Goal: Information Seeking & Learning: Understand process/instructions

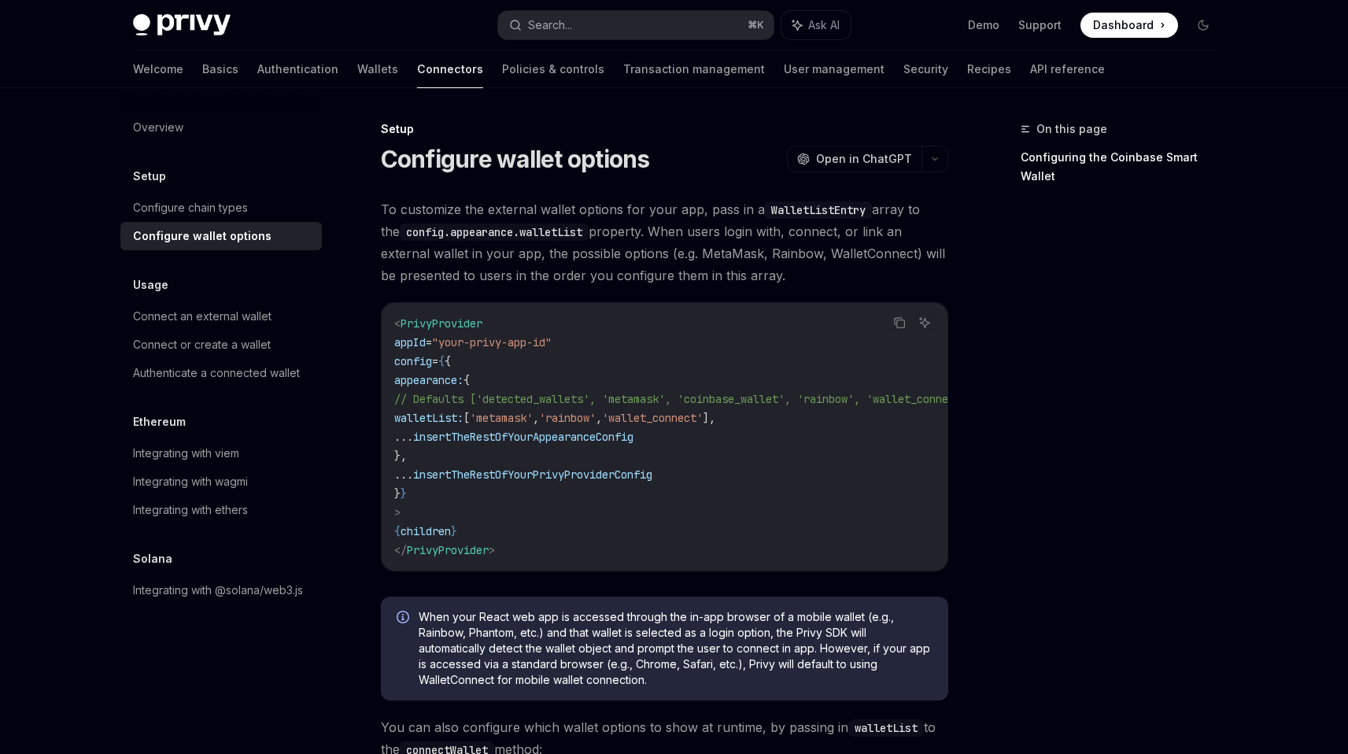
scroll to position [16, 0]
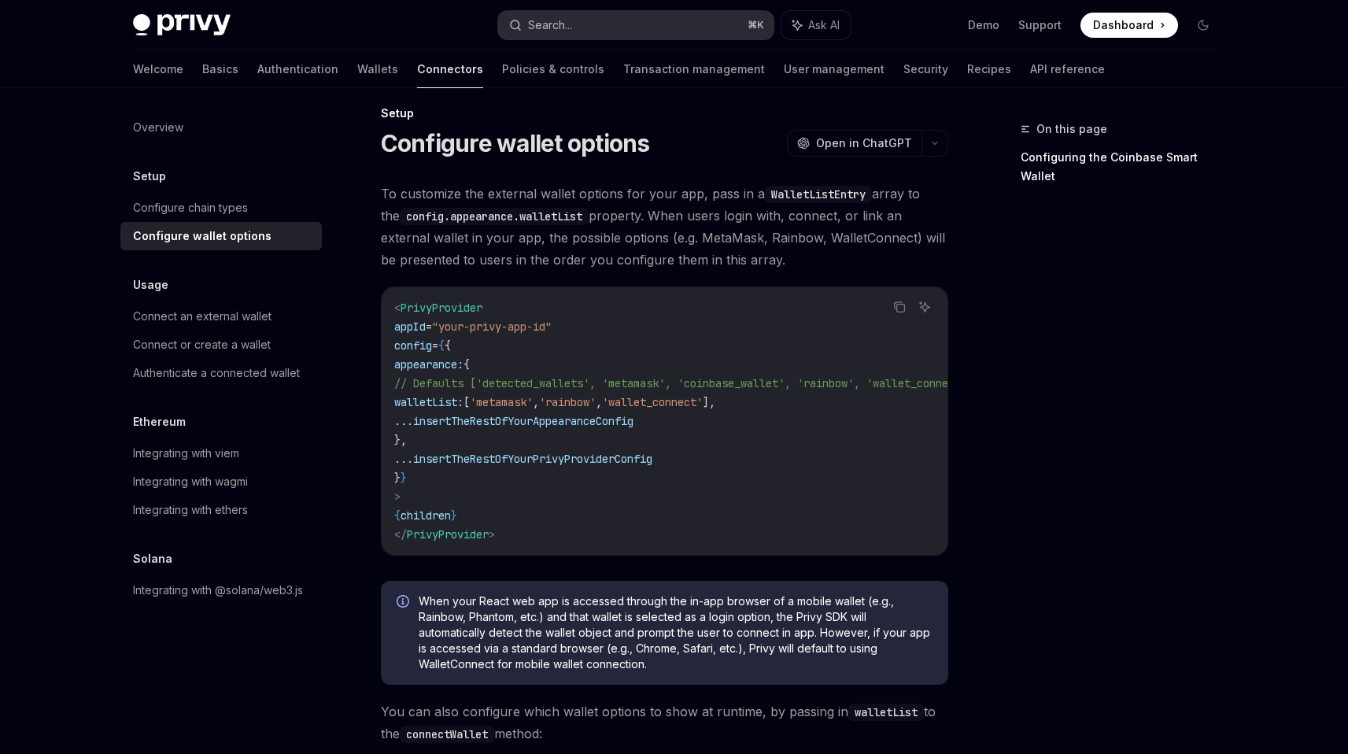
click at [559, 22] on div "Search..." at bounding box center [550, 25] width 44 height 19
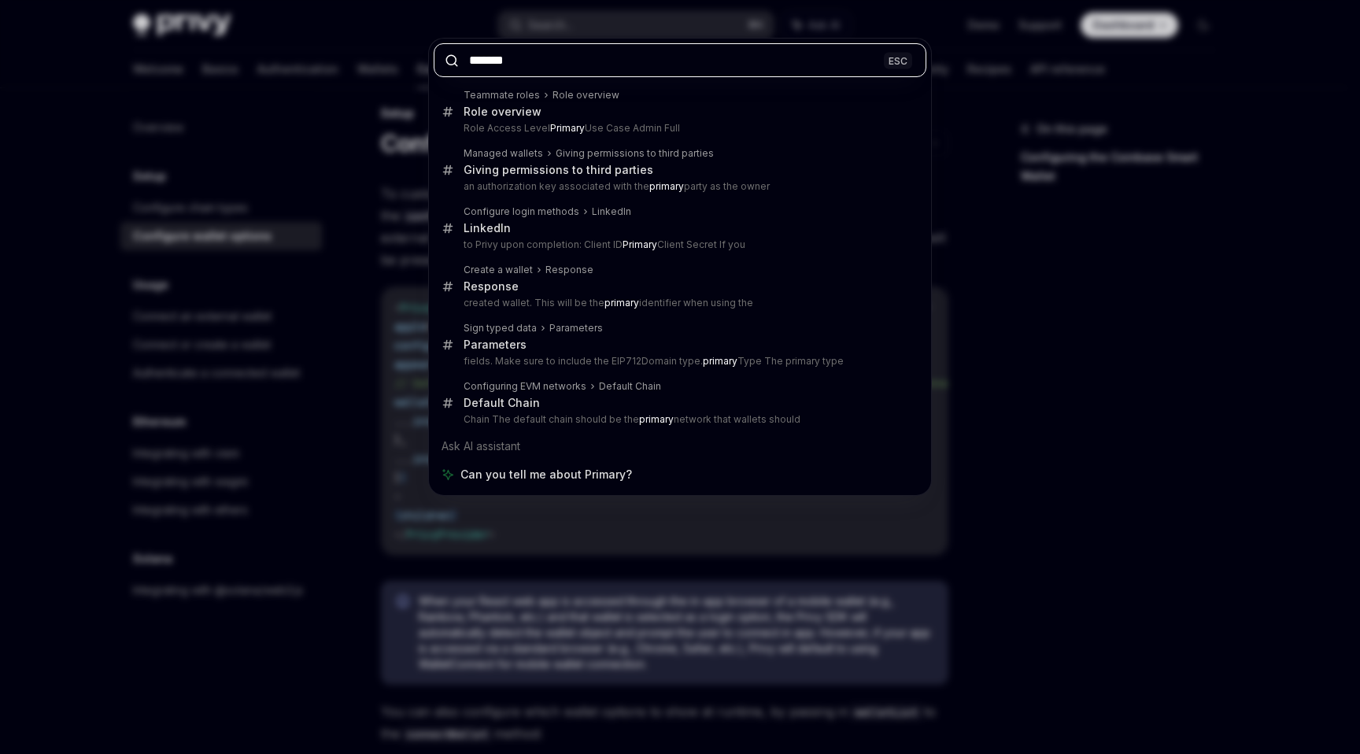
click at [717, 62] on input "*******" at bounding box center [680, 60] width 493 height 34
type input "*********"
type textarea "*"
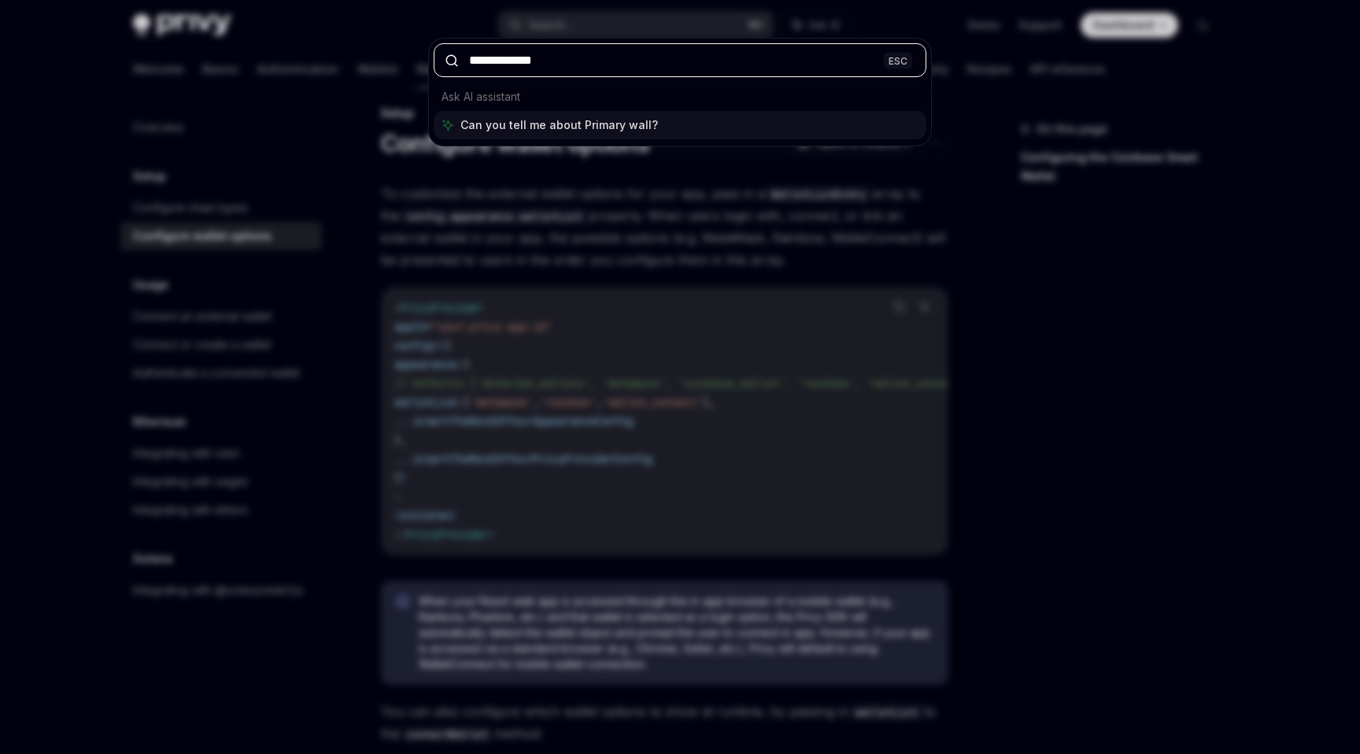
type input "**********"
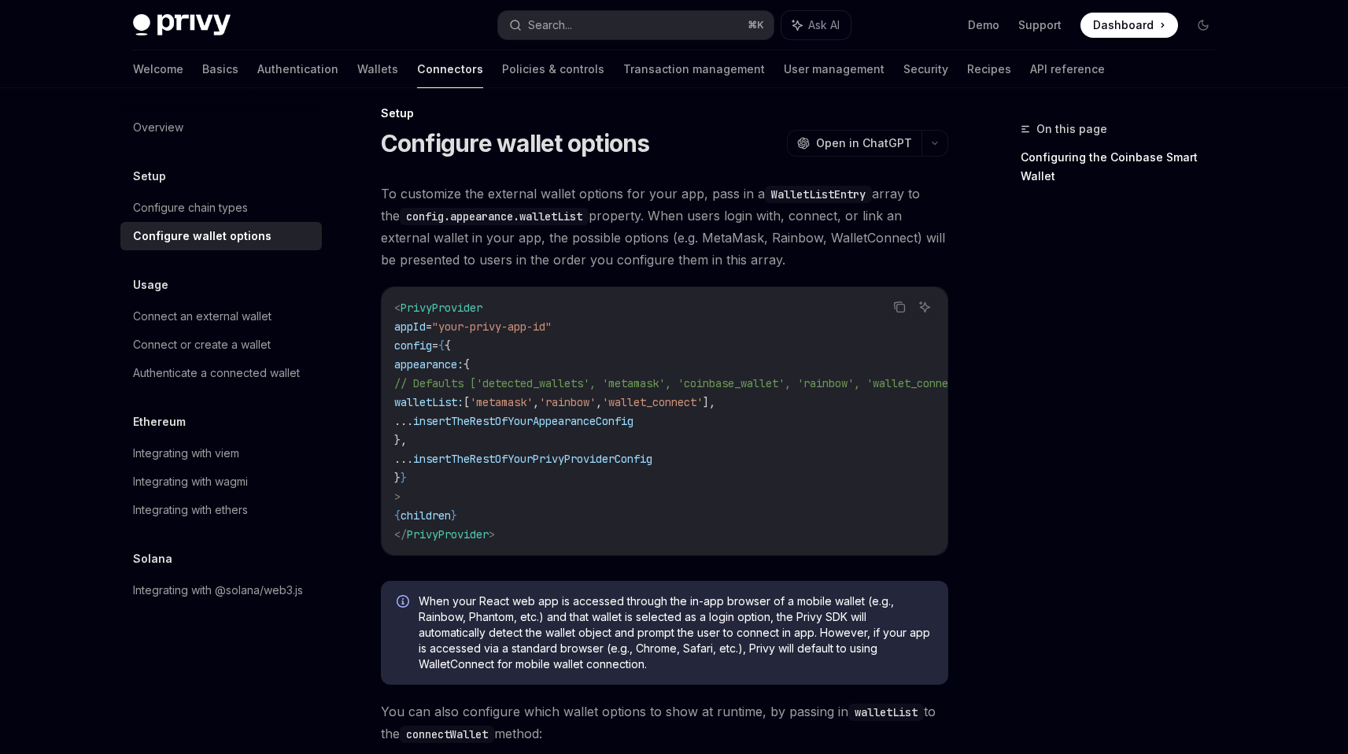
scroll to position [738, 0]
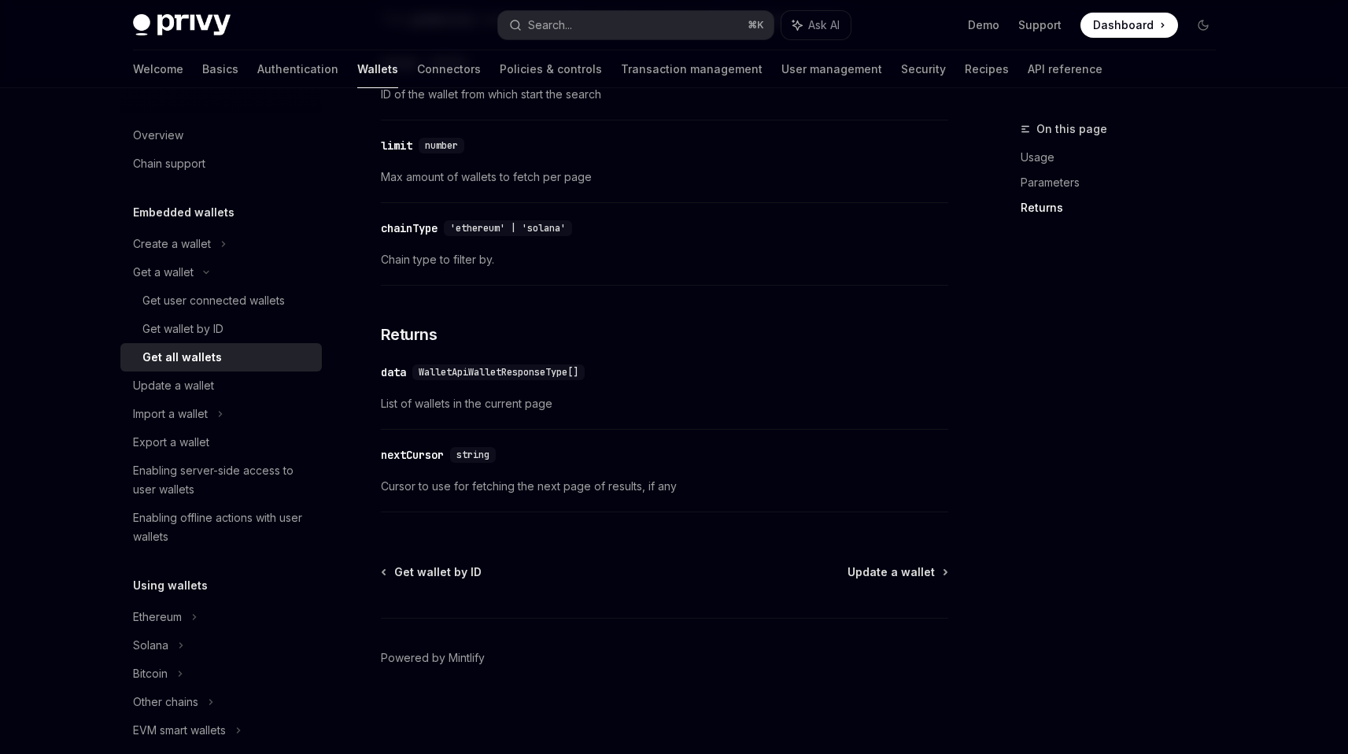
click at [268, 357] on div "Get all wallets" at bounding box center [227, 357] width 170 height 19
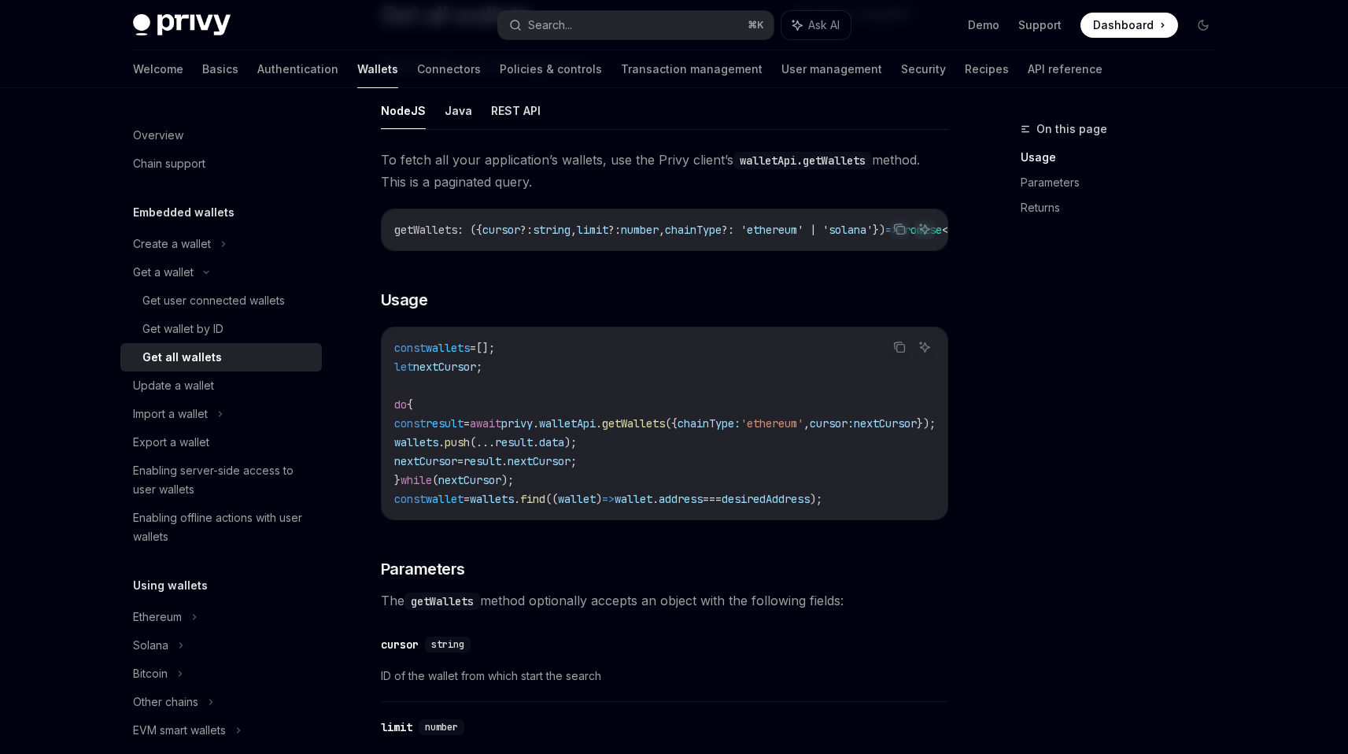
scroll to position [139, 0]
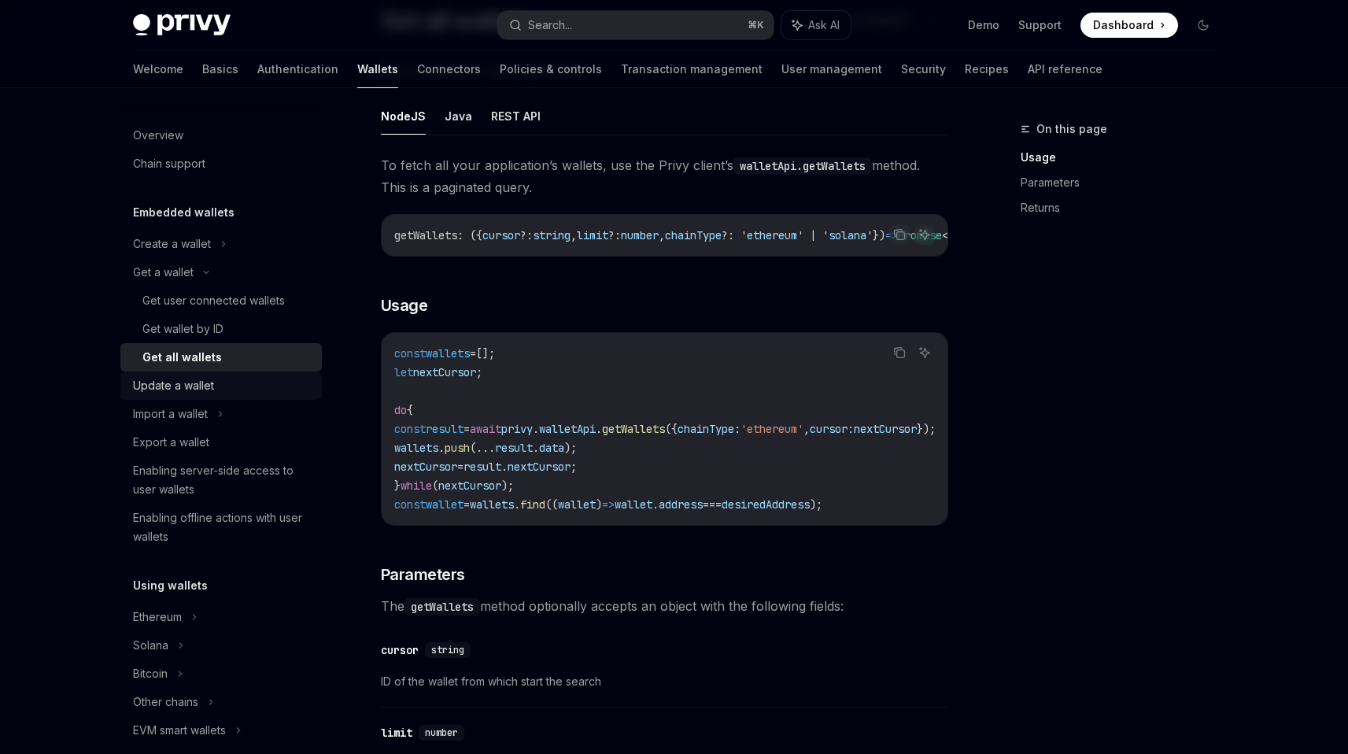
click at [228, 390] on div "Update a wallet" at bounding box center [222, 385] width 179 height 19
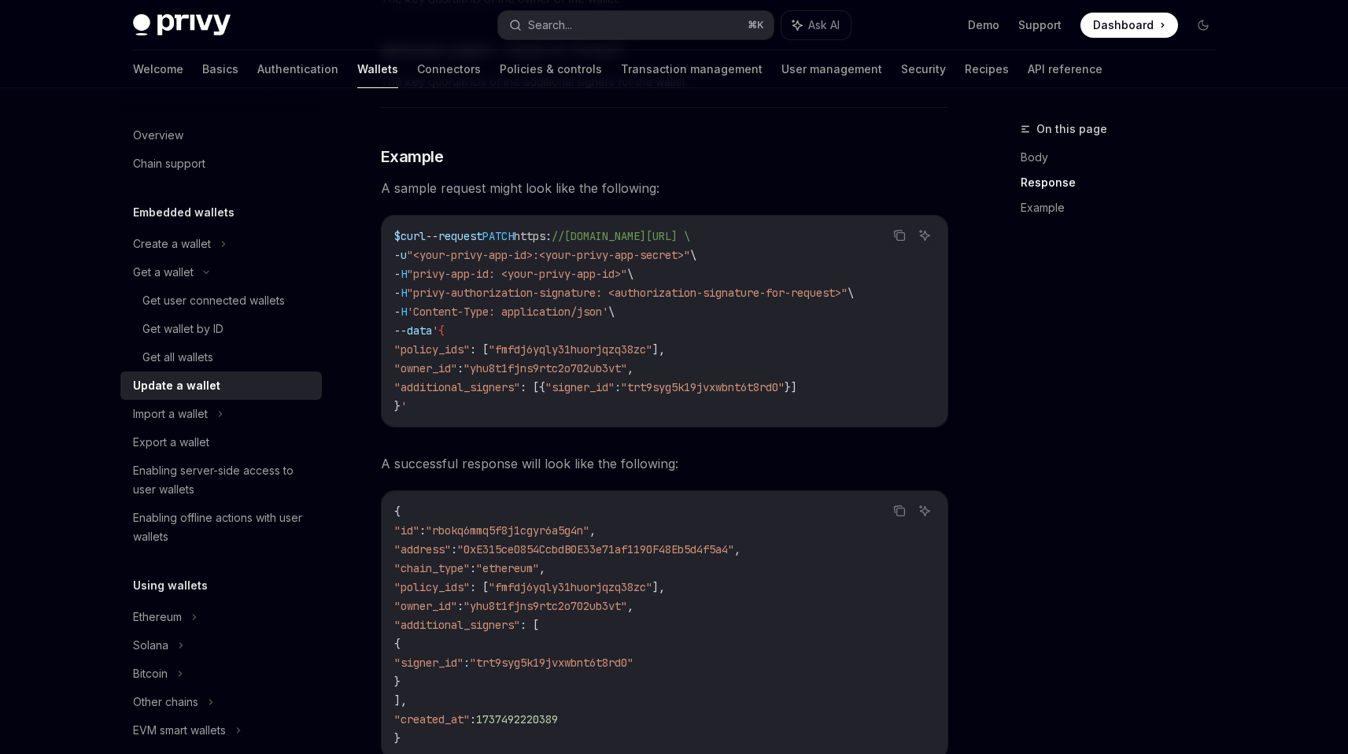
scroll to position [1768, 0]
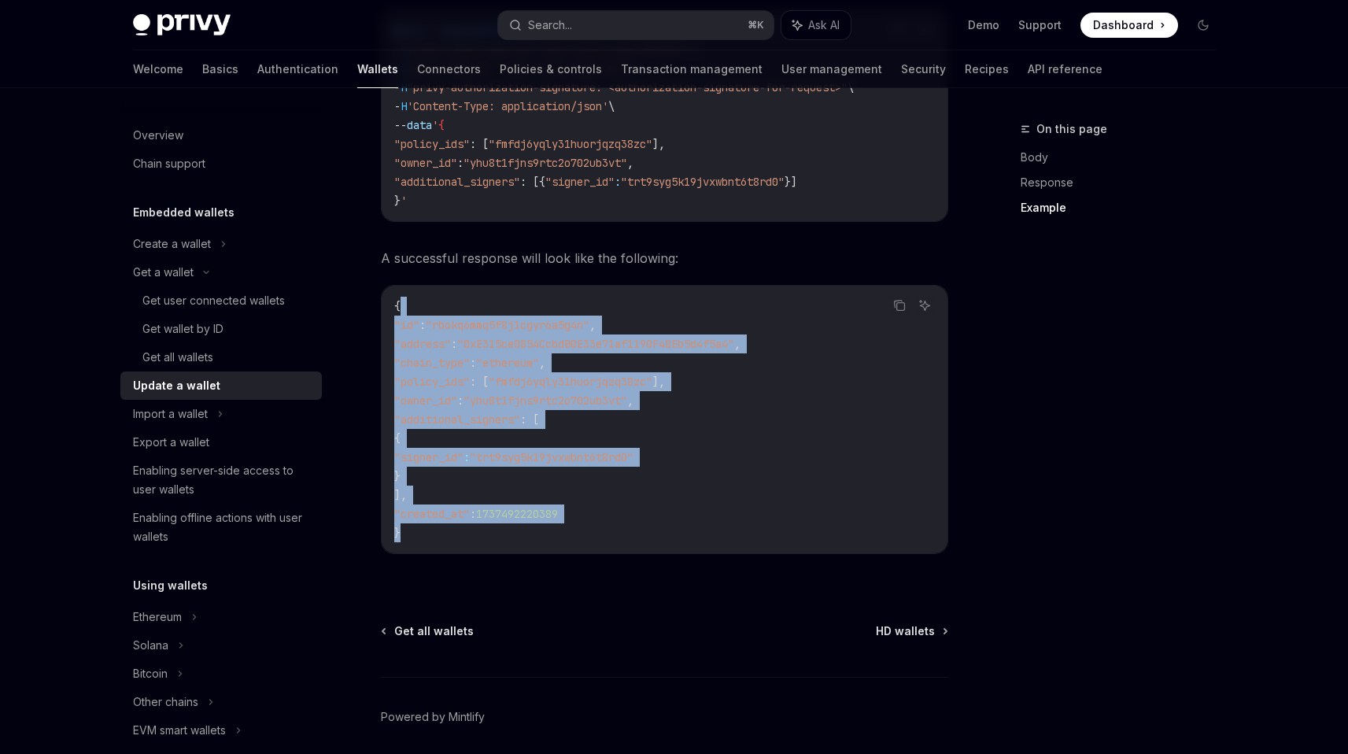
drag, startPoint x: 465, startPoint y: 545, endPoint x: 505, endPoint y: 315, distance: 234.1
click at [505, 315] on code "{ "id" : "rbokq6mmq5f8j1cgyr6a5g4n" , "address" : "0xE315ce0854CcbdB0E33e71af11…" at bounding box center [664, 420] width 541 height 246
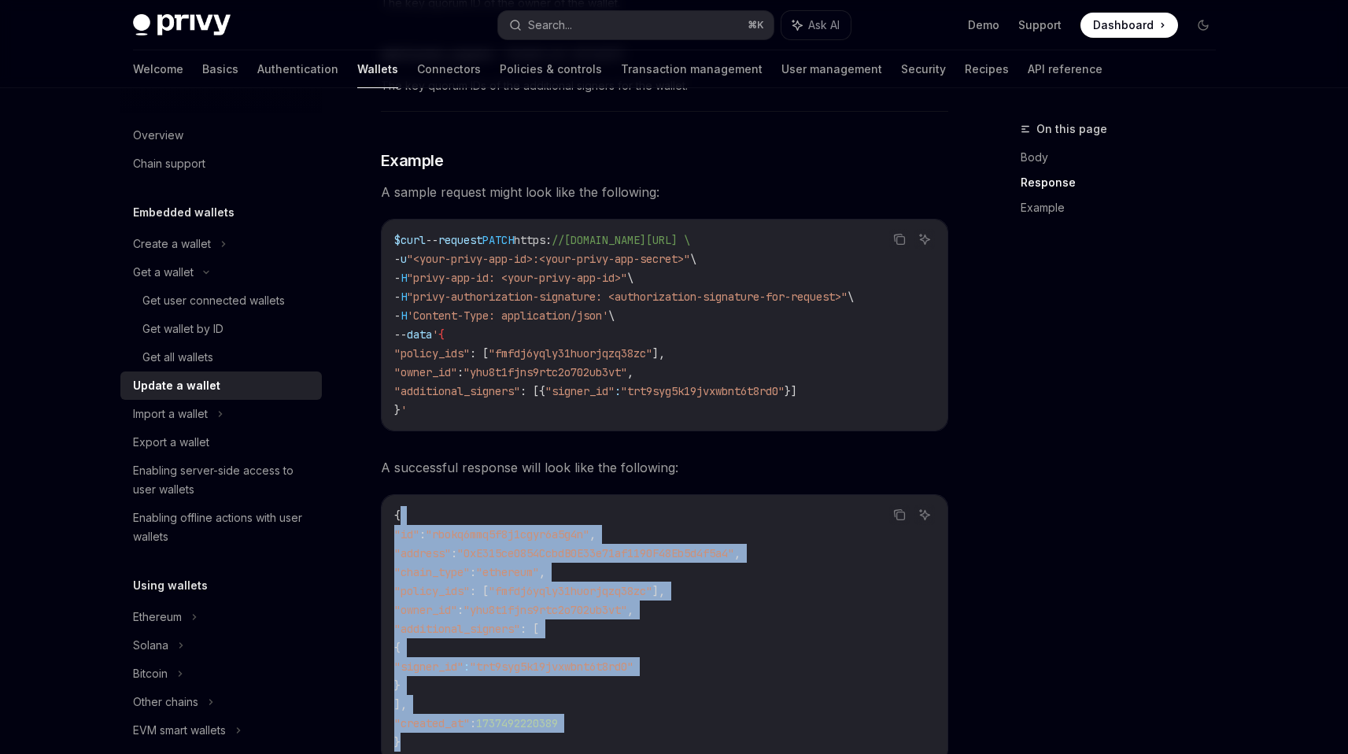
scroll to position [1552, 0]
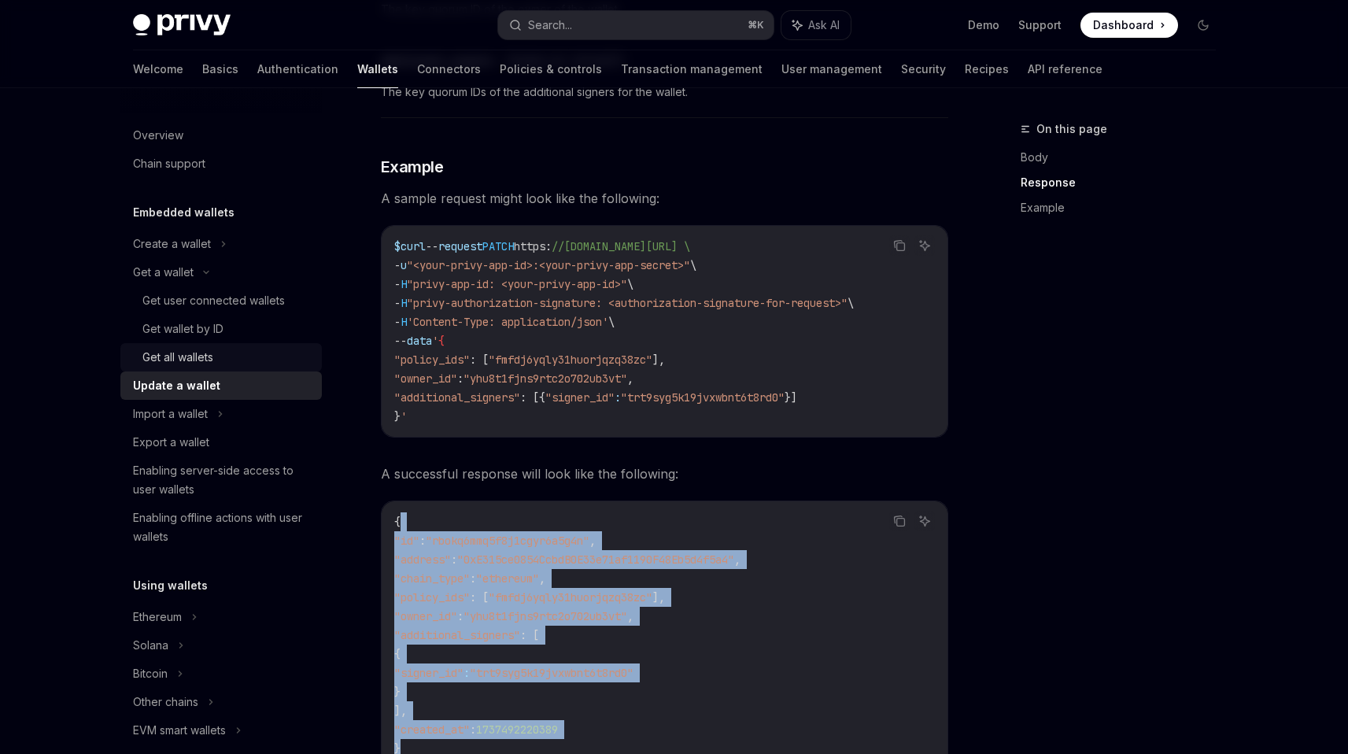
click at [250, 344] on link "Get all wallets" at bounding box center [220, 357] width 201 height 28
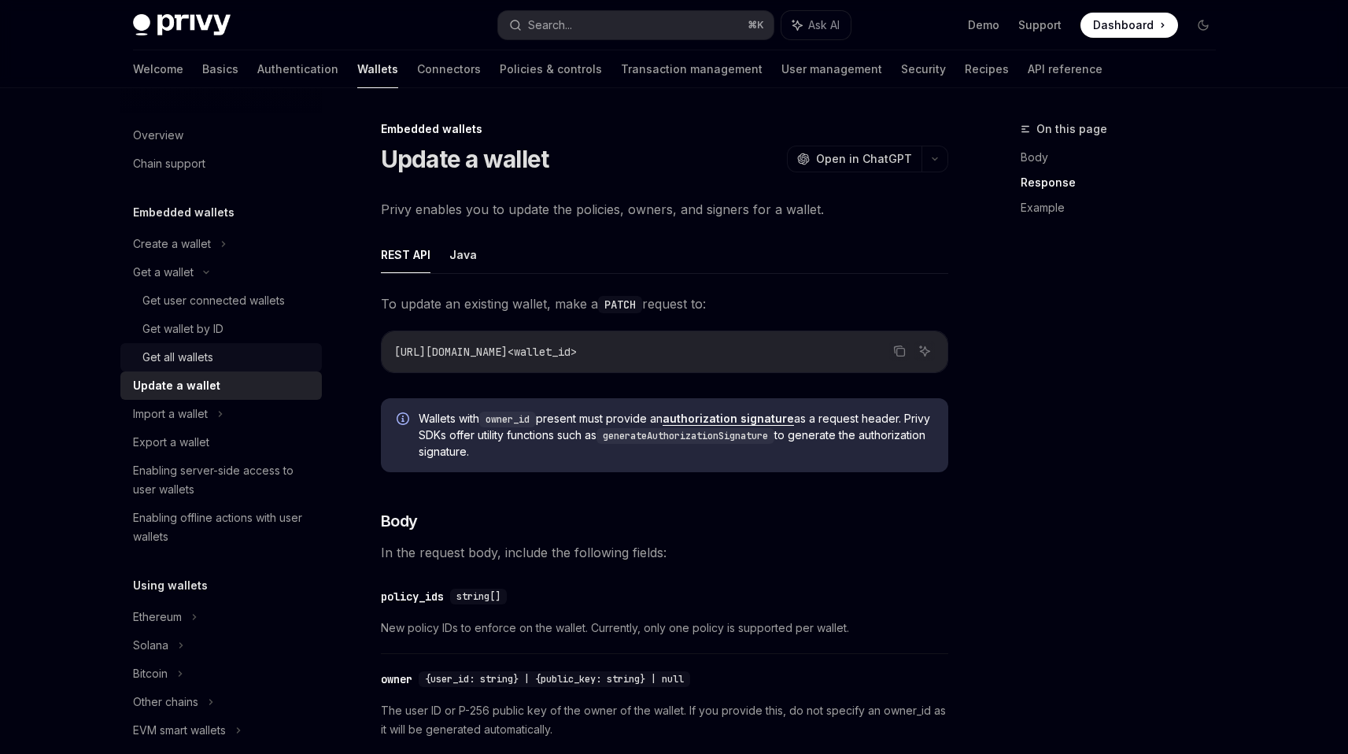
type textarea "*"
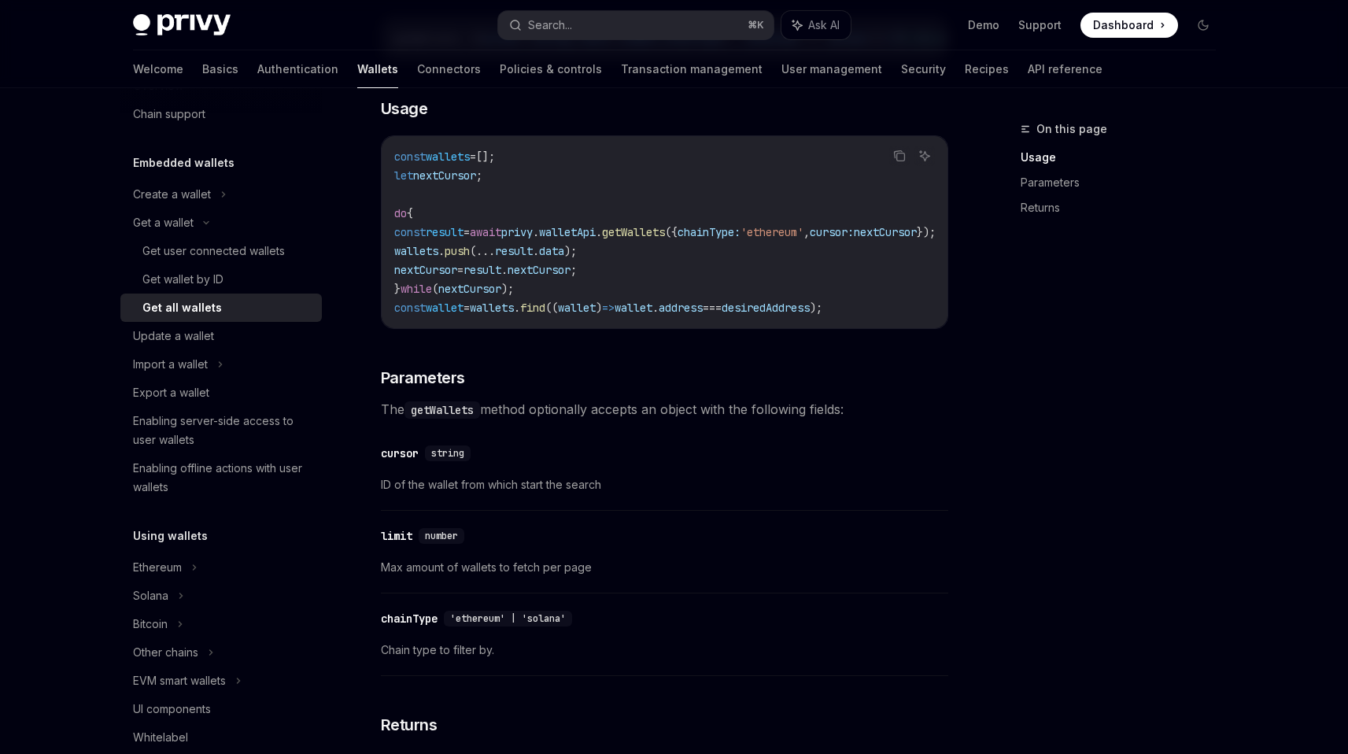
scroll to position [466, 0]
